Goal: Task Accomplishment & Management: Use online tool/utility

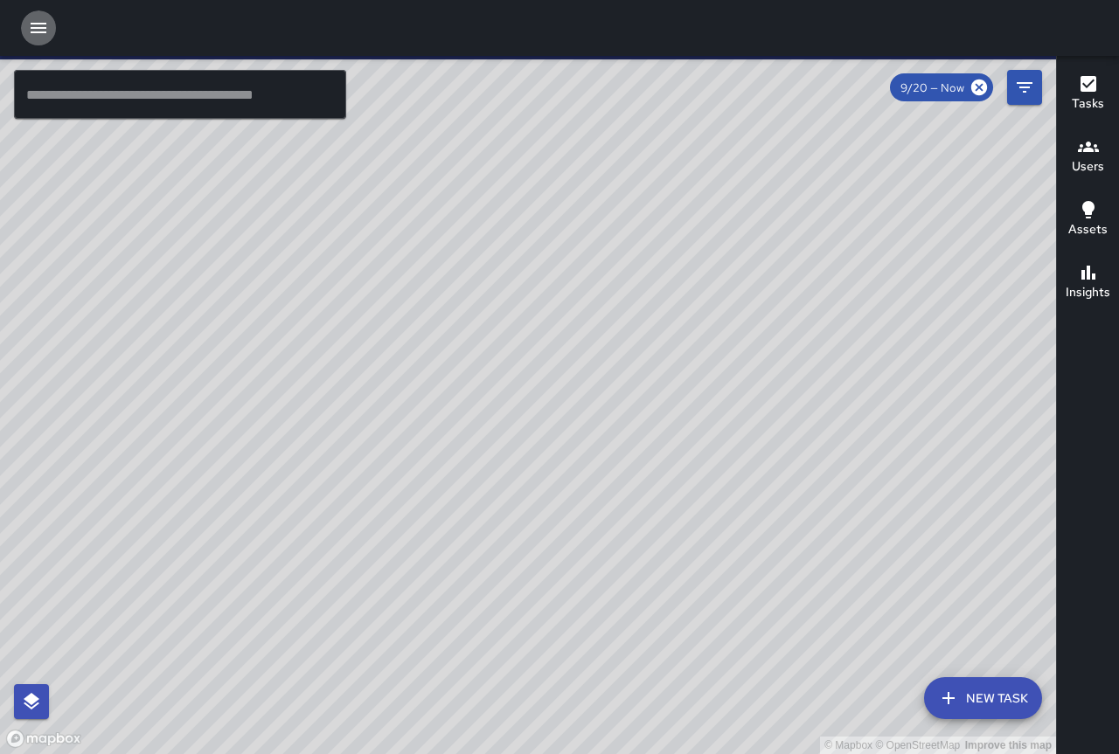
click at [42, 24] on icon "button" at bounding box center [39, 28] width 16 height 10
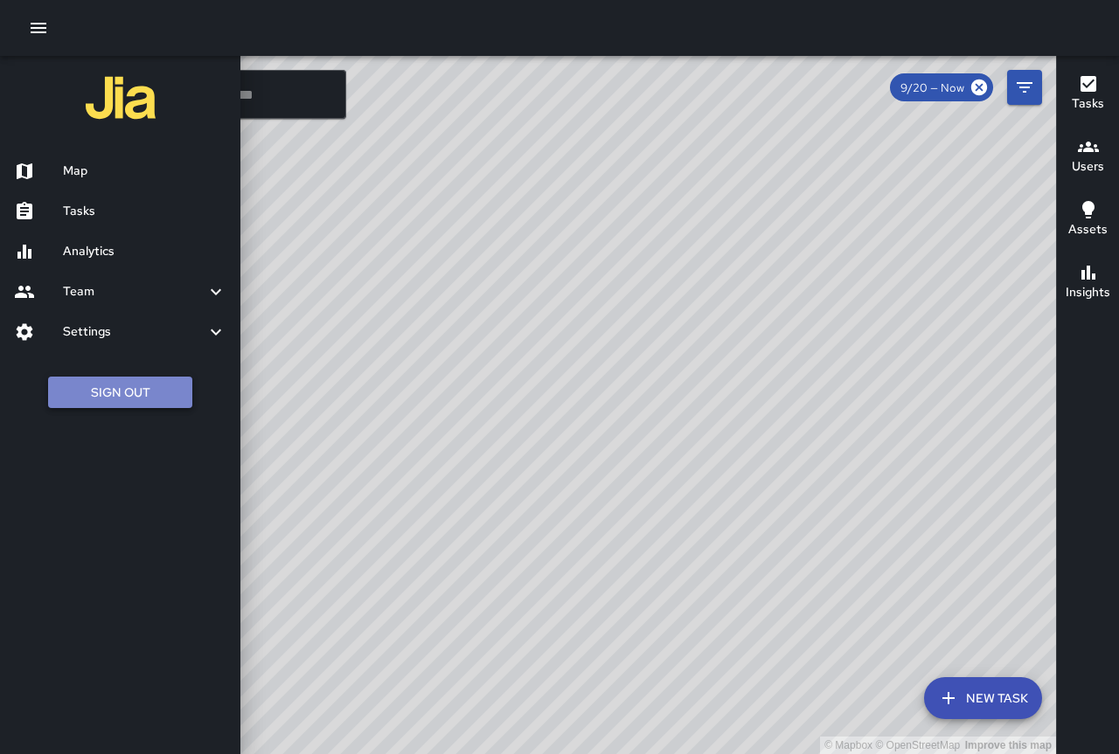
click at [135, 401] on button "Sign Out" at bounding box center [120, 393] width 144 height 32
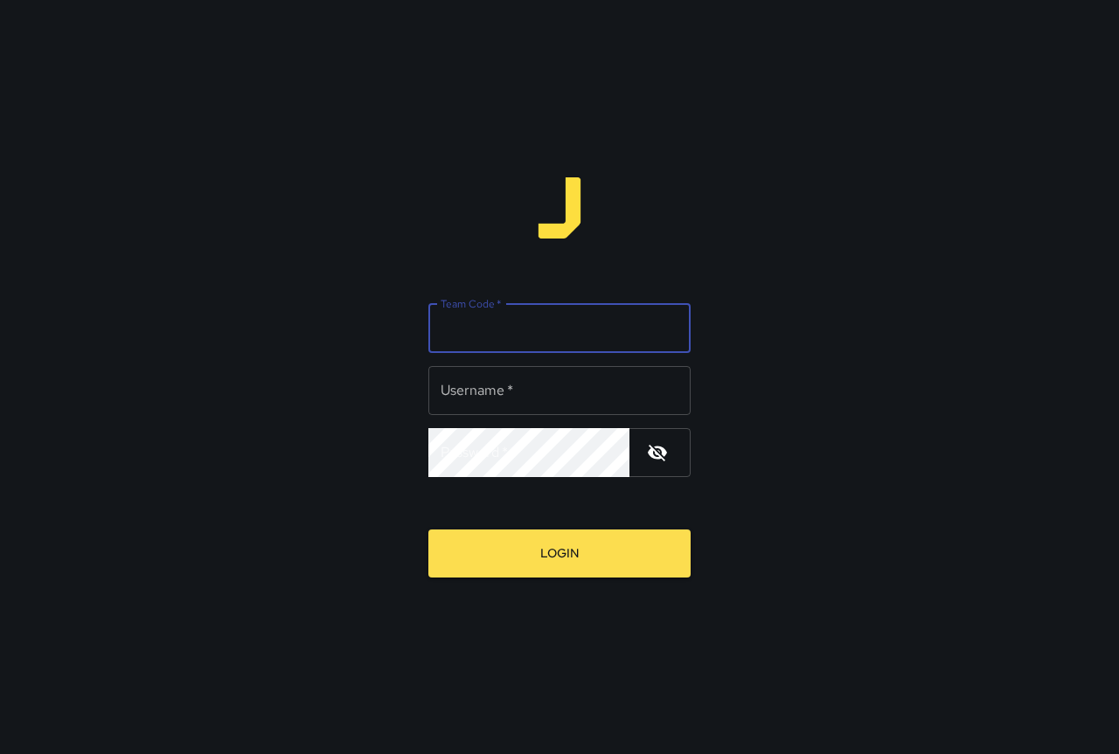
click at [579, 330] on input "Team Code   *" at bounding box center [559, 328] width 262 height 49
type input "****"
click at [548, 385] on input "Username   *" at bounding box center [559, 390] width 262 height 49
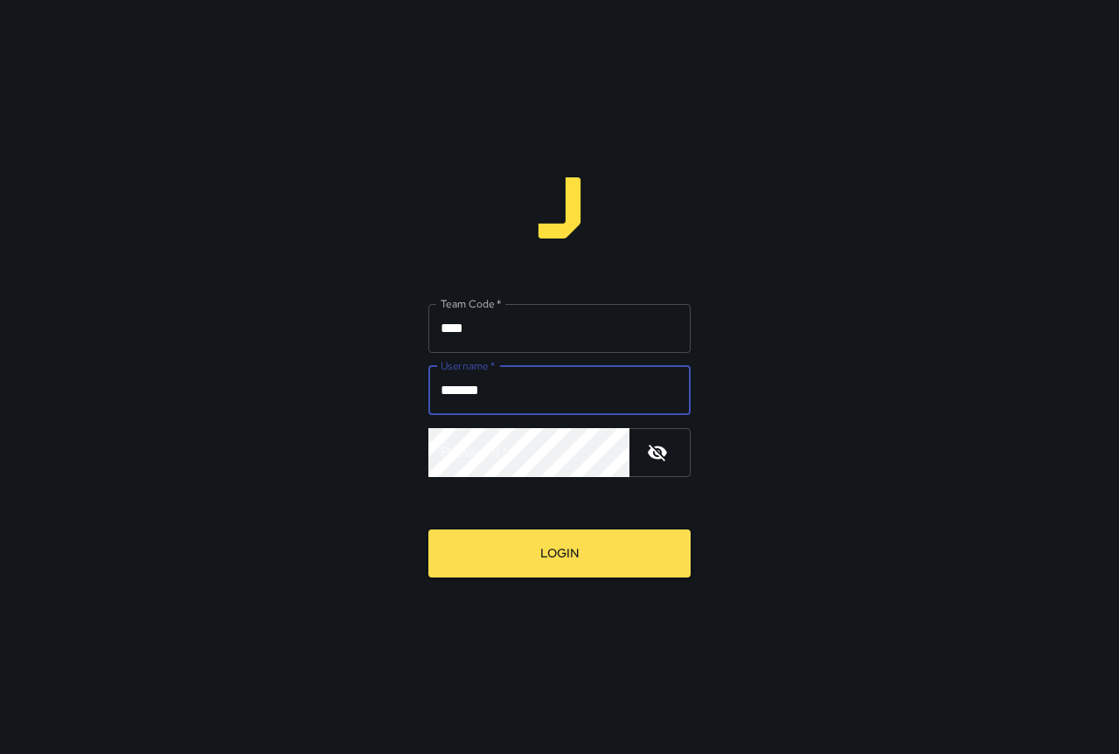
type input "*******"
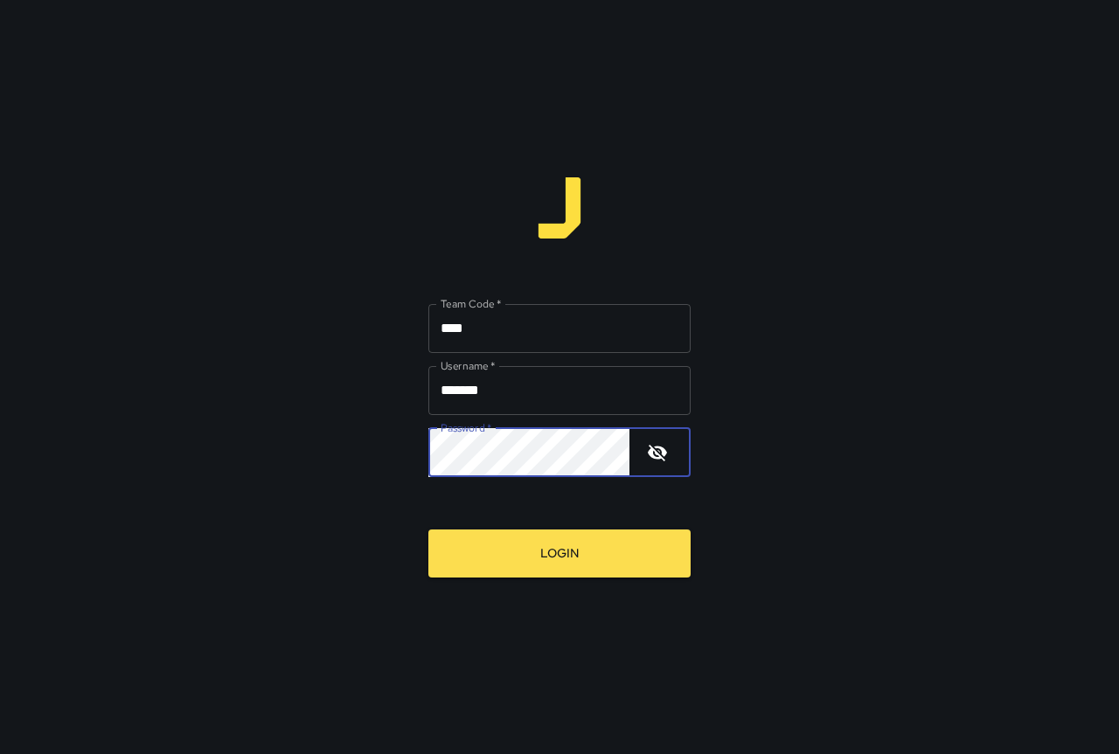
click at [428, 530] on button "Login" at bounding box center [559, 554] width 262 height 48
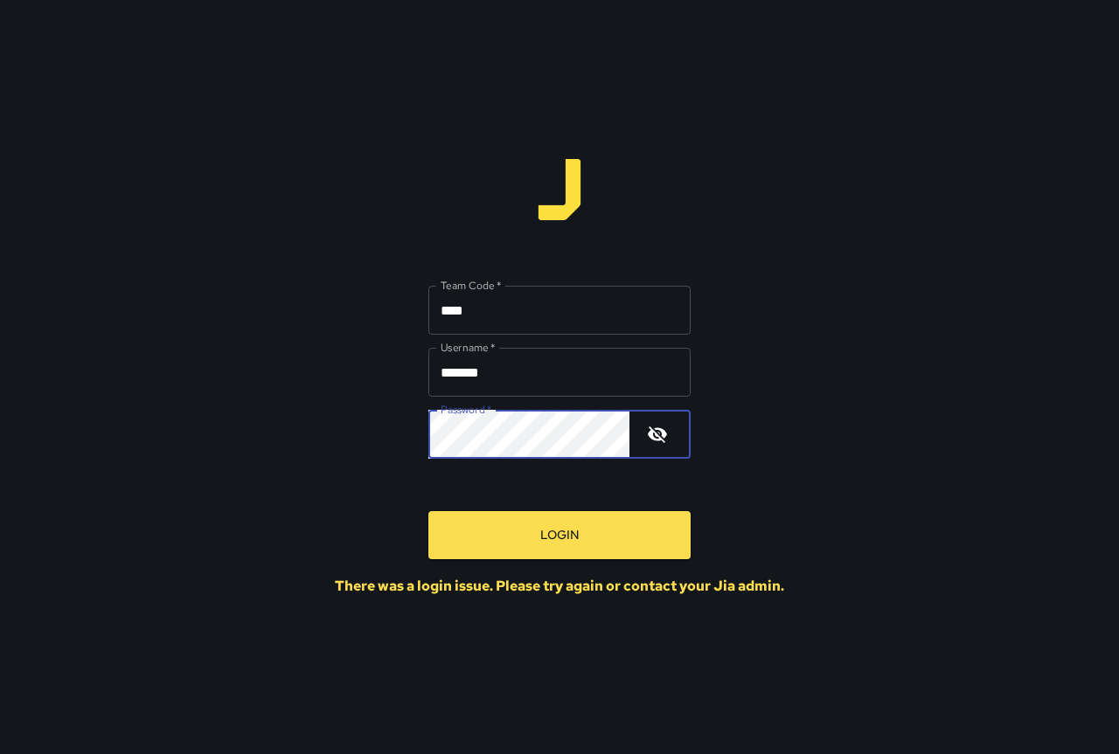
click at [428, 511] on button "Login" at bounding box center [559, 535] width 262 height 48
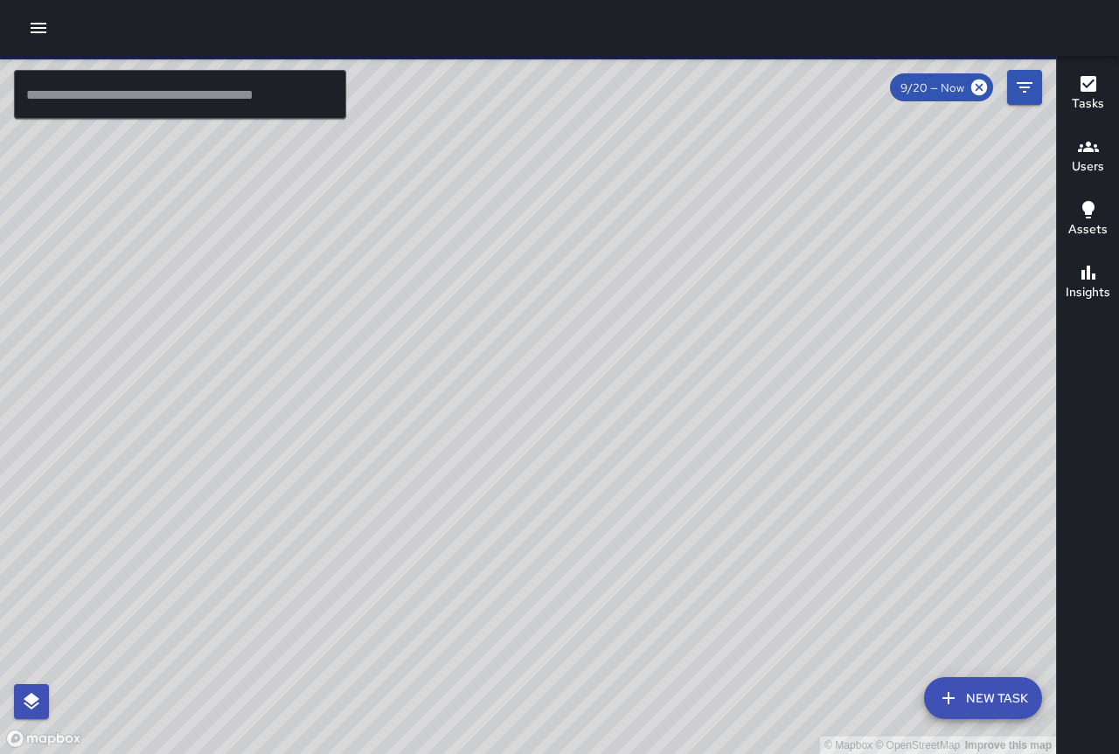
drag, startPoint x: 586, startPoint y: 349, endPoint x: 444, endPoint y: 275, distance: 160.3
click at [444, 275] on div "© Mapbox © OpenStreetMap Improve this map" at bounding box center [528, 405] width 1056 height 698
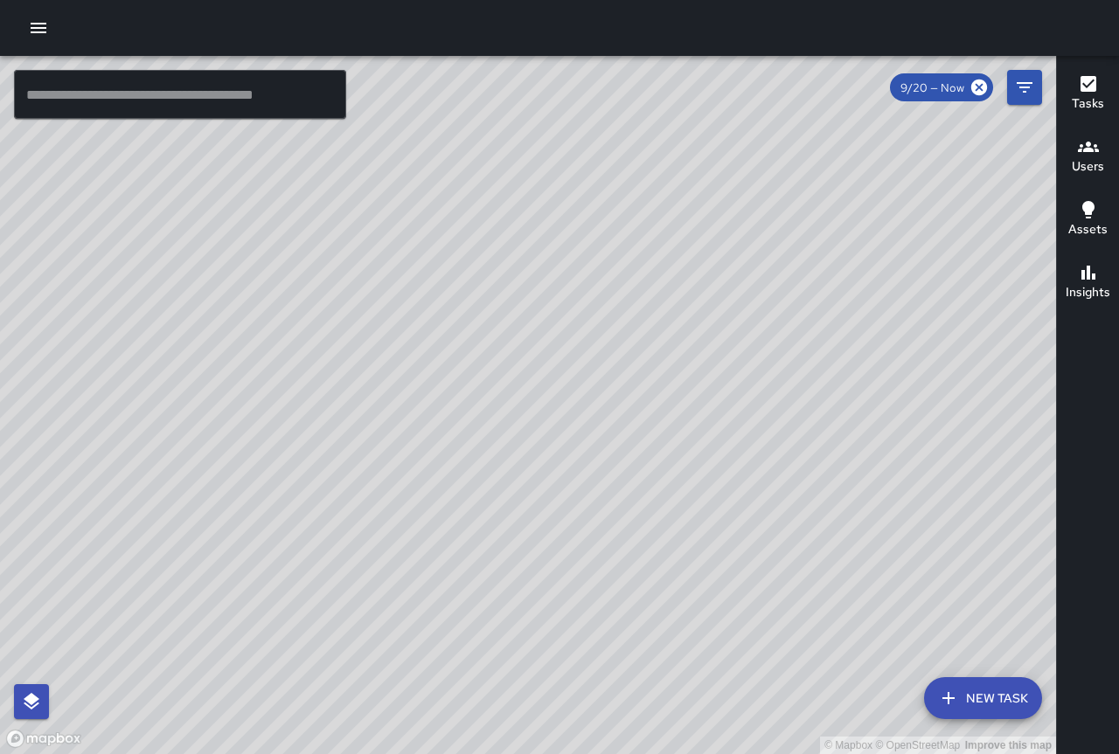
drag, startPoint x: 691, startPoint y: 579, endPoint x: 622, endPoint y: 684, distance: 126.3
click at [622, 684] on div "© Mapbox © OpenStreetMap Improve this map" at bounding box center [528, 405] width 1056 height 698
drag, startPoint x: 649, startPoint y: 396, endPoint x: 470, endPoint y: 230, distance: 244.3
click at [418, 150] on div "© Mapbox © OpenStreetMap Improve this map" at bounding box center [528, 405] width 1056 height 698
drag, startPoint x: 604, startPoint y: 320, endPoint x: 486, endPoint y: 180, distance: 183.0
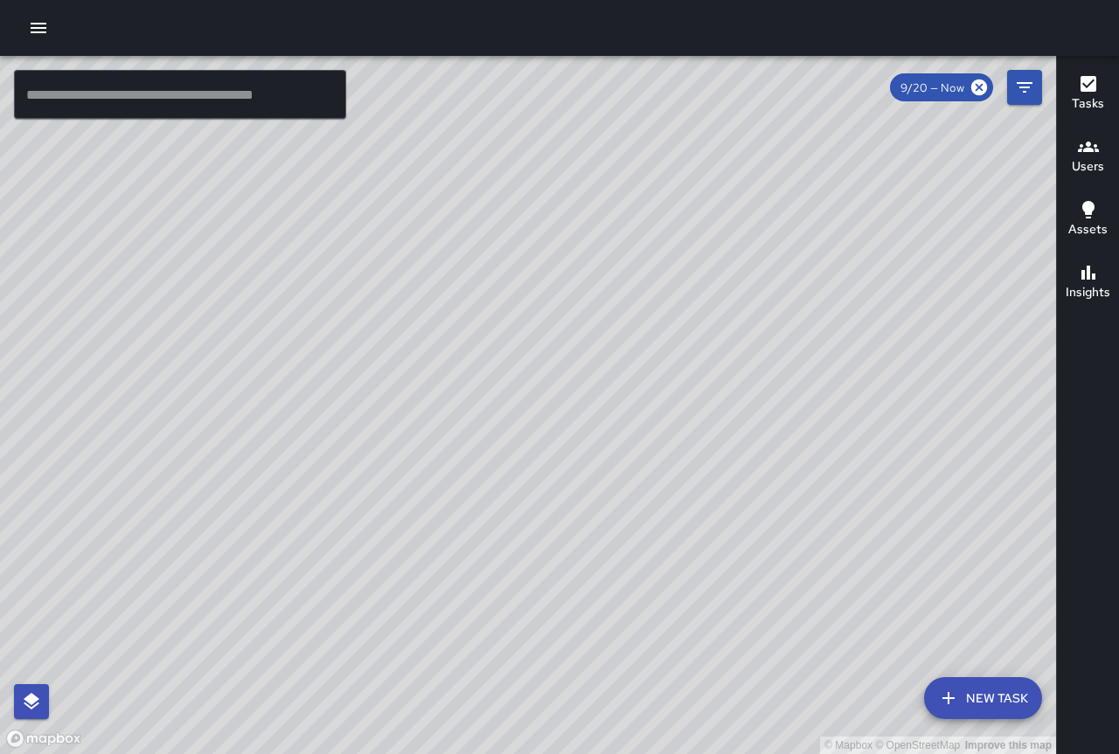
click at [486, 180] on div "© Mapbox © OpenStreetMap Improve this map" at bounding box center [528, 405] width 1056 height 698
drag, startPoint x: 650, startPoint y: 350, endPoint x: 461, endPoint y: 267, distance: 207.0
click at [463, 268] on div "© Mapbox © OpenStreetMap Improve this map" at bounding box center [528, 405] width 1056 height 698
drag, startPoint x: 579, startPoint y: 461, endPoint x: 467, endPoint y: 186, distance: 296.4
click at [473, 173] on div "© Mapbox © OpenStreetMap Improve this map" at bounding box center [528, 405] width 1056 height 698
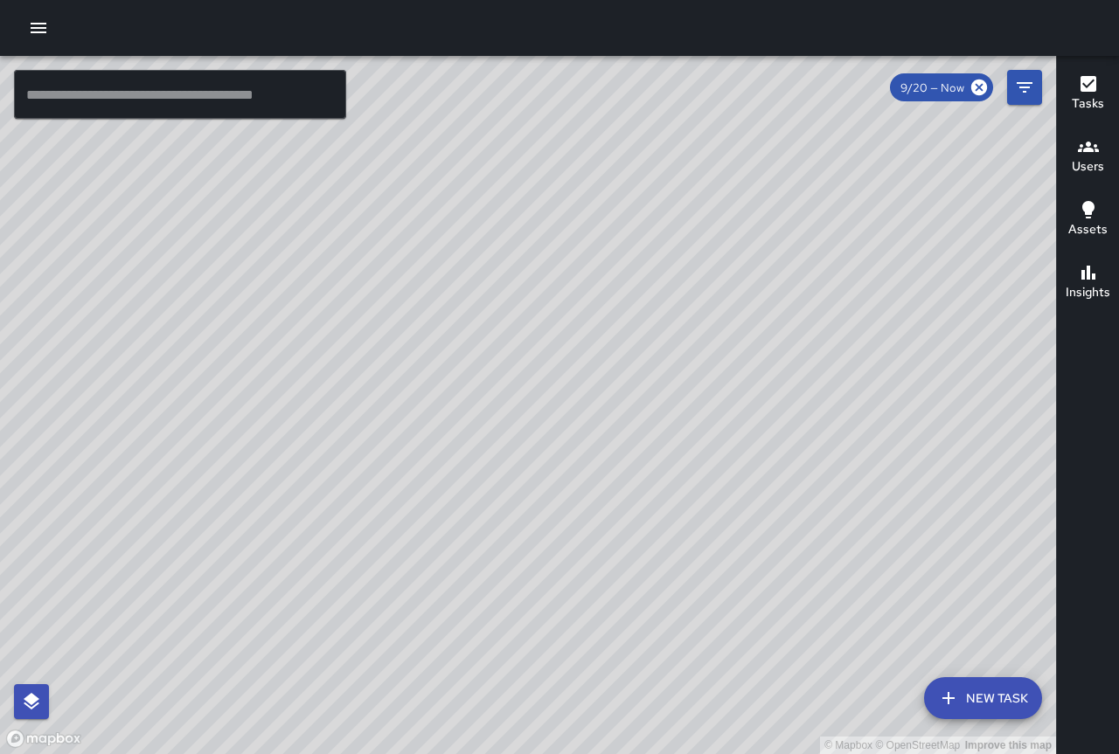
drag, startPoint x: 753, startPoint y: 430, endPoint x: 672, endPoint y: 350, distance: 113.7
click at [672, 350] on div "© Mapbox © OpenStreetMap Improve this map" at bounding box center [528, 405] width 1056 height 698
drag, startPoint x: 678, startPoint y: 164, endPoint x: 718, endPoint y: 468, distance: 306.7
click at [718, 468] on div "© Mapbox © OpenStreetMap Improve this map" at bounding box center [528, 405] width 1056 height 698
drag, startPoint x: 607, startPoint y: 300, endPoint x: 639, endPoint y: 417, distance: 121.5
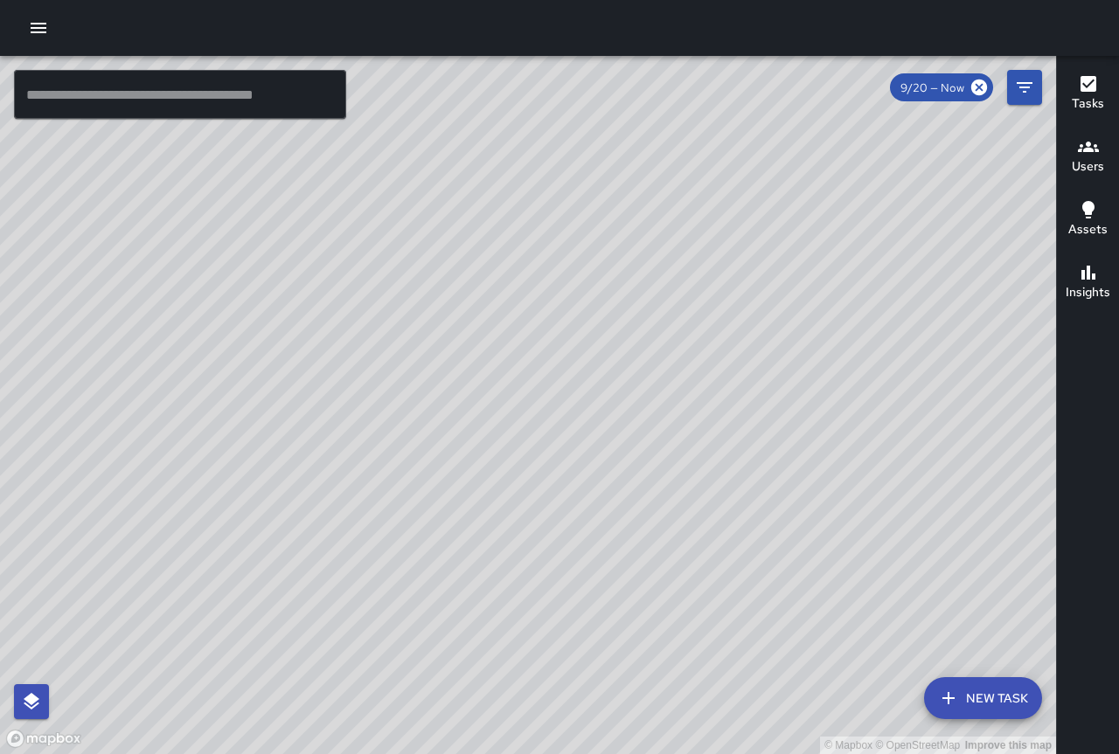
click at [639, 417] on div "© Mapbox © OpenStreetMap Improve this map" at bounding box center [528, 405] width 1056 height 698
drag, startPoint x: 506, startPoint y: 452, endPoint x: 614, endPoint y: 594, distance: 179.0
click at [614, 594] on div "© Mapbox © OpenStreetMap Improve this map" at bounding box center [528, 405] width 1056 height 698
drag, startPoint x: 330, startPoint y: 145, endPoint x: 495, endPoint y: 452, distance: 348.4
click at [495, 452] on div "© Mapbox © OpenStreetMap Improve this map" at bounding box center [528, 405] width 1056 height 698
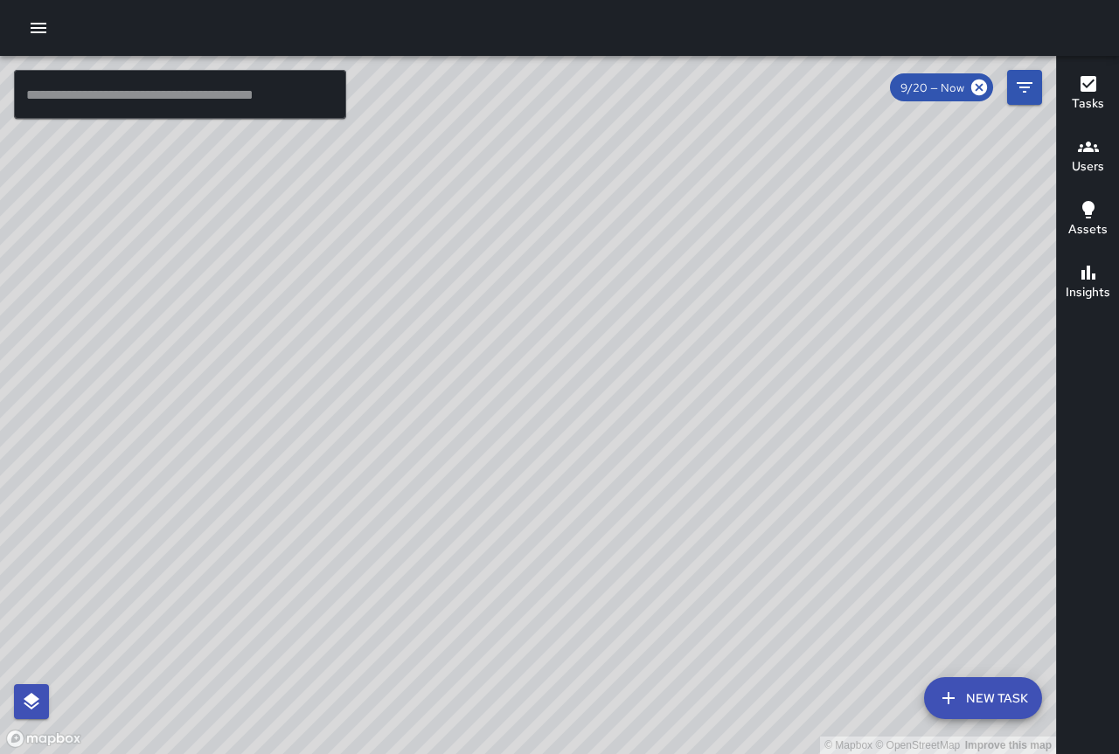
drag, startPoint x: 584, startPoint y: 465, endPoint x: 332, endPoint y: 5, distance: 524.1
click at [332, 5] on div "© Mapbox © OpenStreetMap Improve this map ​ New Task 9/20 — Now Map Layers Task…" at bounding box center [559, 377] width 1119 height 754
drag, startPoint x: 476, startPoint y: 260, endPoint x: 451, endPoint y: 155, distance: 108.8
click at [417, 101] on div "© Mapbox © OpenStreetMap Improve this map" at bounding box center [528, 405] width 1056 height 698
drag, startPoint x: 510, startPoint y: 263, endPoint x: 567, endPoint y: 232, distance: 64.5
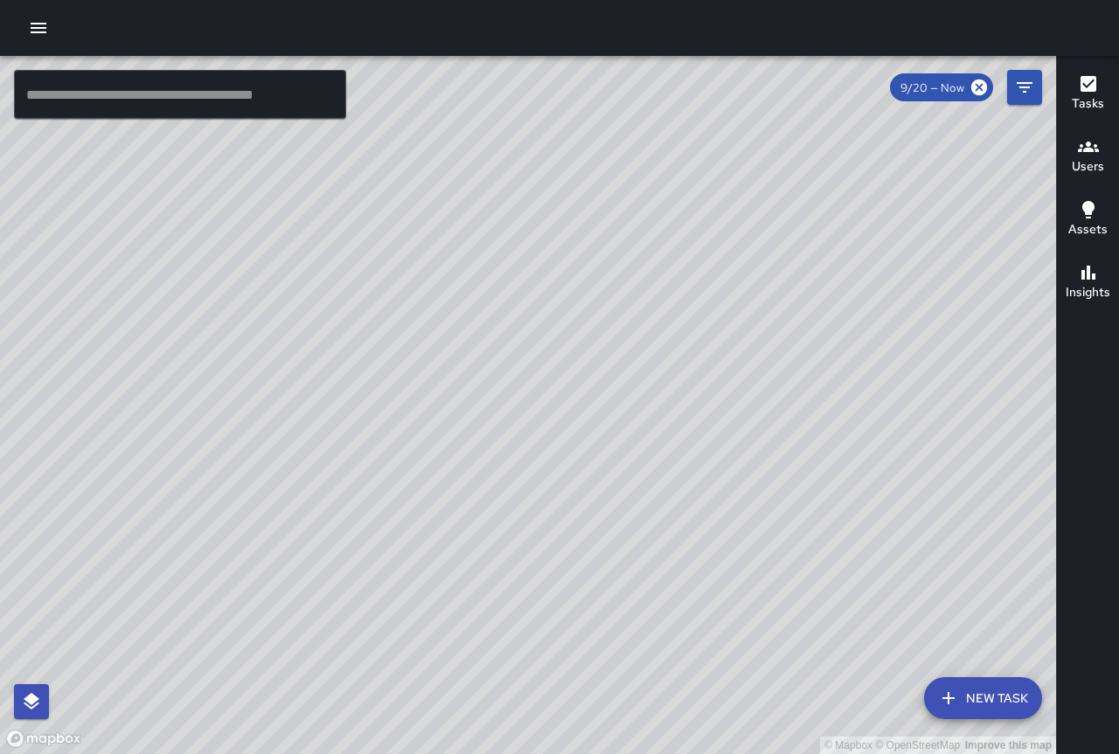
click at [567, 234] on div "© Mapbox © OpenStreetMap Improve this map" at bounding box center [528, 405] width 1056 height 698
